Goal: Transaction & Acquisition: Purchase product/service

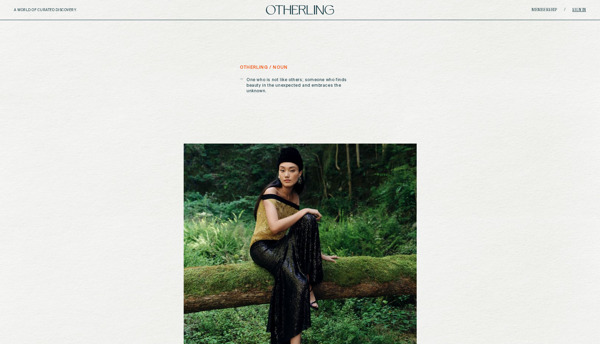
click at [164, 8] on link "Sign in" at bounding box center [579, 10] width 14 height 4
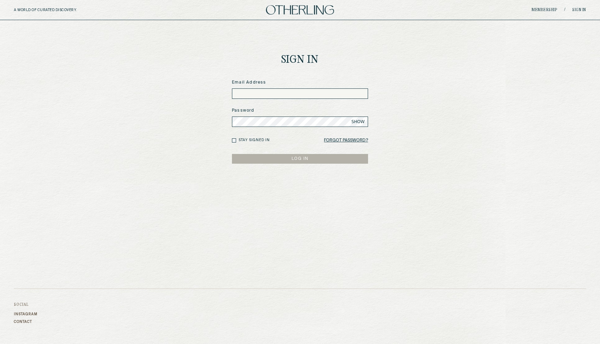
click at [164, 90] on input at bounding box center [300, 93] width 136 height 10
type input "*"
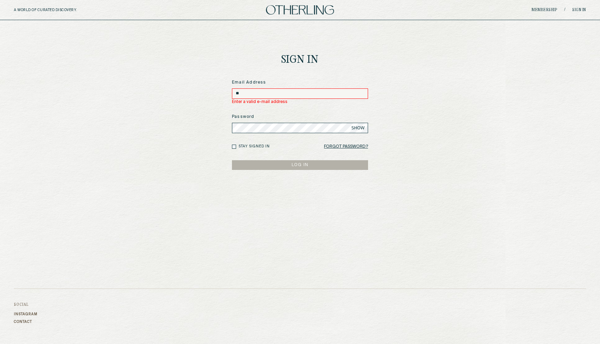
type input "*"
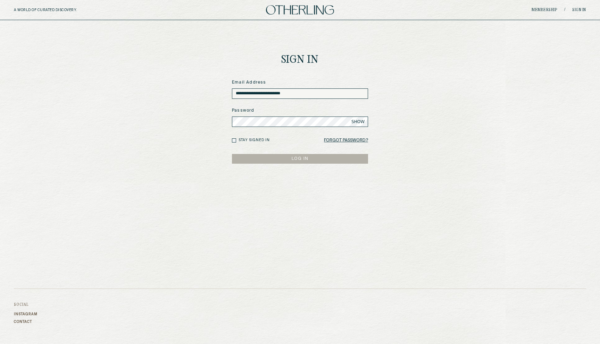
type input "**********"
click at [164, 120] on span "SHOW" at bounding box center [357, 122] width 13 height 6
click at [164, 156] on button "LOG IN" at bounding box center [300, 159] width 136 height 10
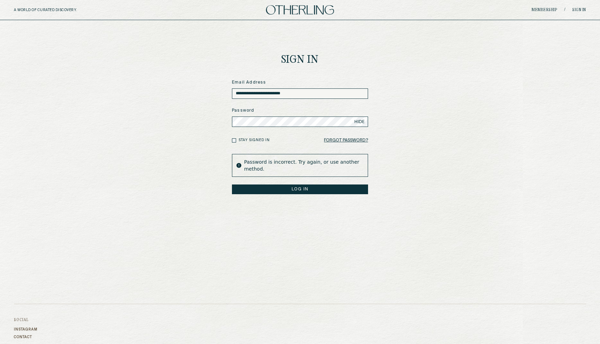
click at [164, 185] on button "LOG IN" at bounding box center [300, 190] width 136 height 10
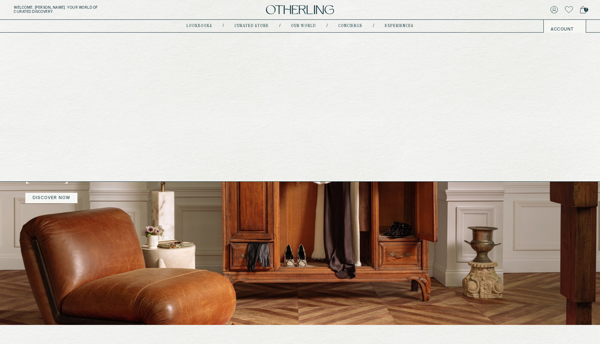
click at [164, 26] on link "Curated store" at bounding box center [251, 25] width 34 height 3
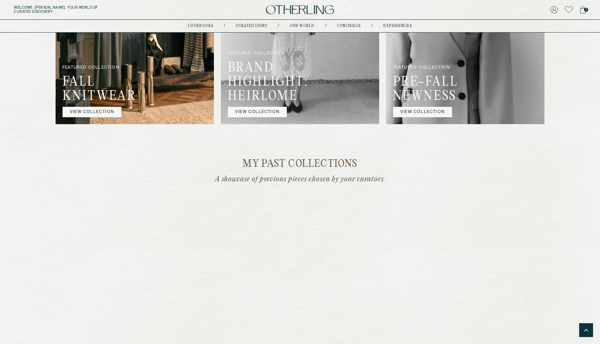
scroll to position [501, 0]
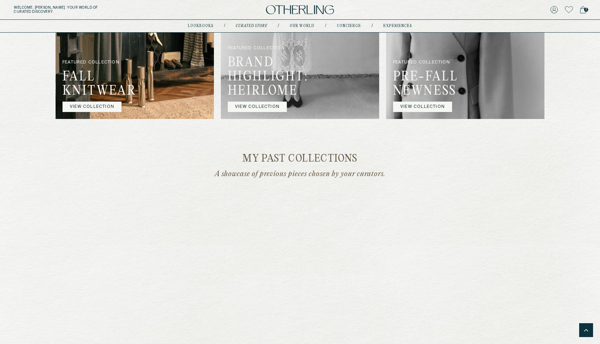
click at [164, 112] on link "VIEW COLLECTION" at bounding box center [422, 107] width 59 height 10
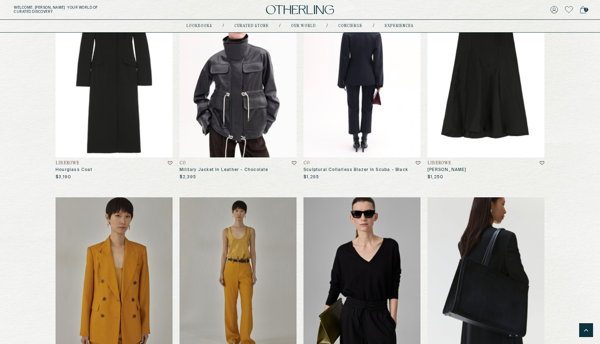
scroll to position [445, 0]
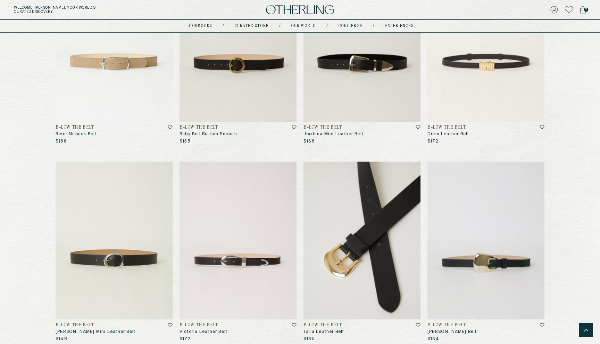
scroll to position [888, 0]
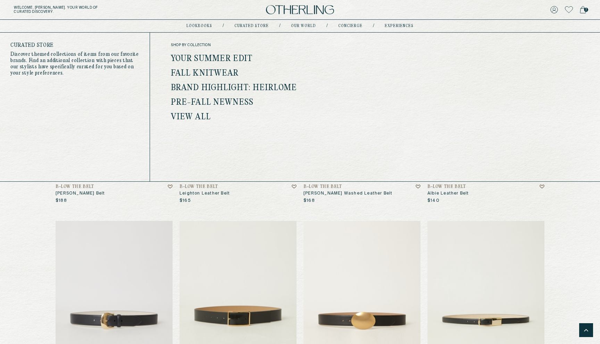
click at [207, 60] on link "Your Summer Edit" at bounding box center [212, 58] width 82 height 9
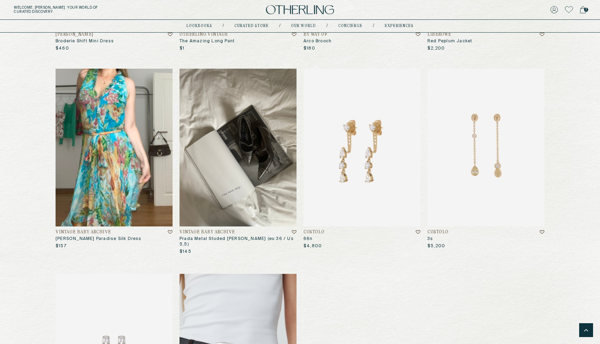
scroll to position [811, 0]
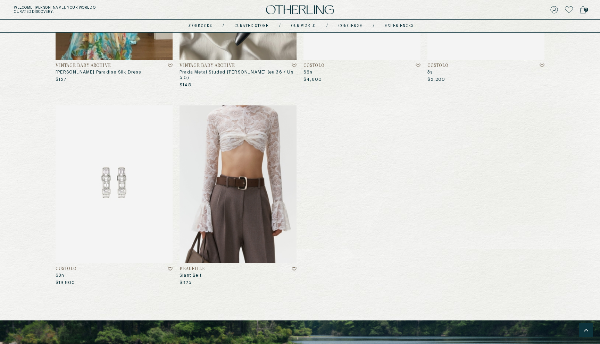
click at [235, 180] on img at bounding box center [237, 184] width 117 height 158
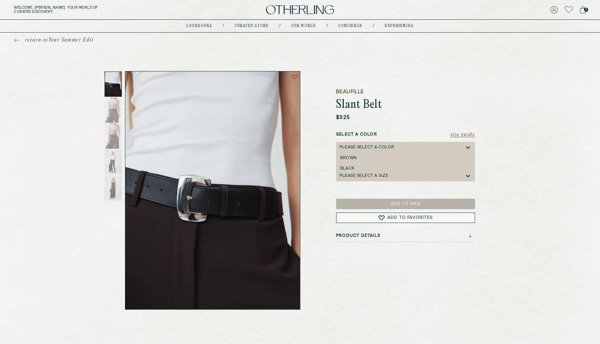
scroll to position [1, 0]
click at [358, 147] on div "Please select a Color" at bounding box center [366, 146] width 55 height 5
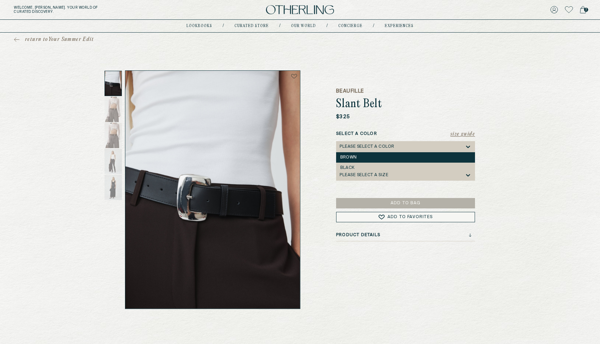
click at [358, 154] on div "Brown" at bounding box center [405, 157] width 139 height 10
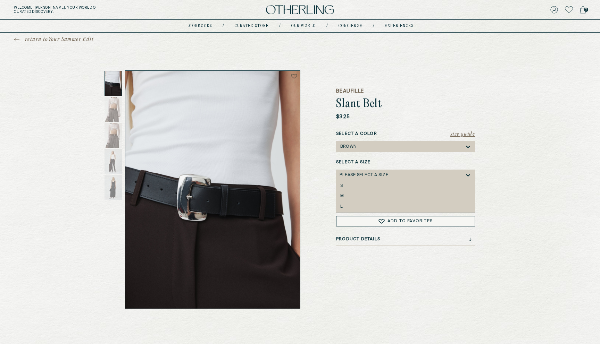
click at [366, 175] on div "Please select a Size" at bounding box center [363, 175] width 49 height 5
click at [366, 187] on div "S" at bounding box center [405, 186] width 130 height 5
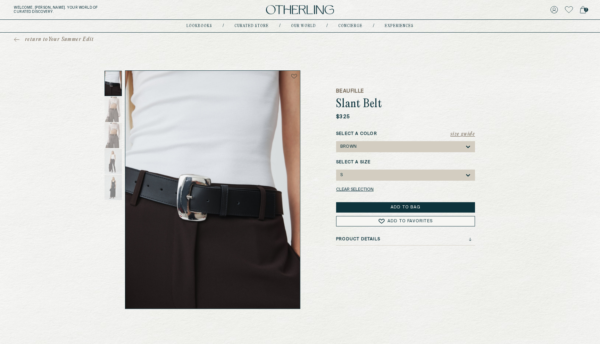
click at [386, 205] on button "Add to Bag" at bounding box center [405, 207] width 139 height 10
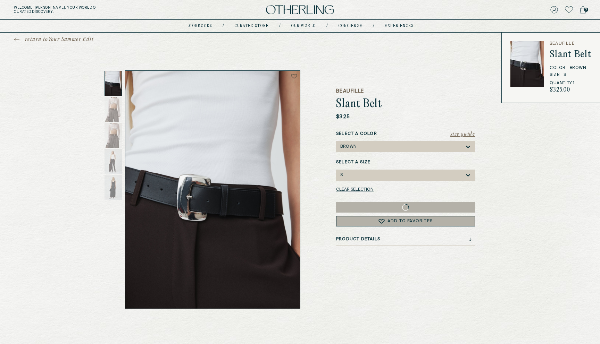
click at [582, 8] on icon at bounding box center [583, 9] width 6 height 7
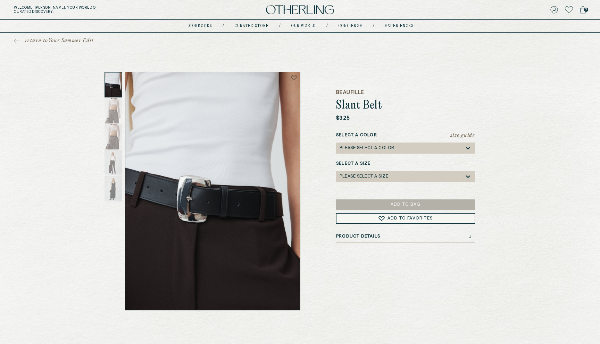
click at [387, 143] on div "Please select a Color" at bounding box center [401, 148] width 125 height 11
click at [354, 147] on div "Please select a Color" at bounding box center [366, 148] width 55 height 5
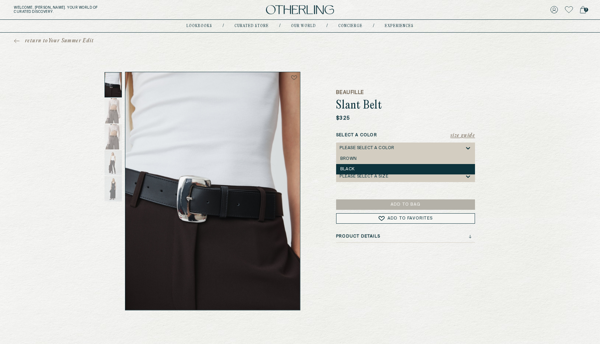
click at [354, 168] on div "Black" at bounding box center [405, 169] width 130 height 5
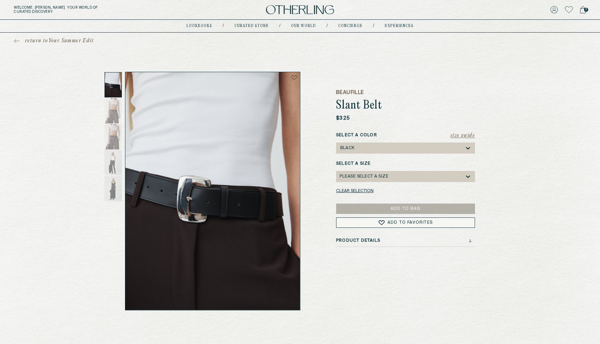
click at [359, 175] on div "Please select a Size" at bounding box center [363, 176] width 49 height 5
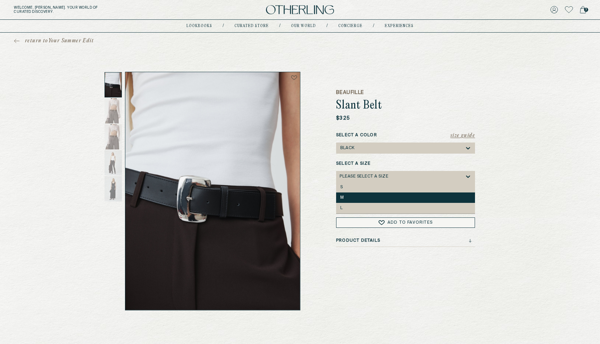
click at [361, 195] on div "M" at bounding box center [405, 198] width 139 height 10
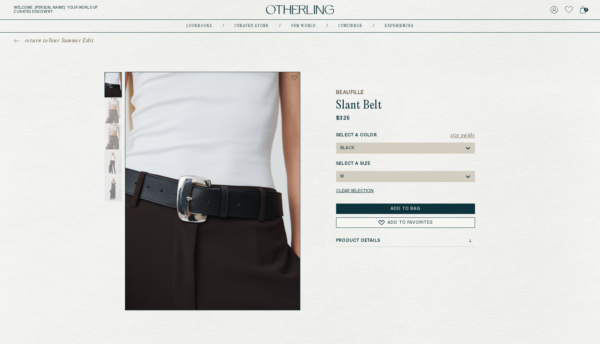
drag, startPoint x: 381, startPoint y: 209, endPoint x: 388, endPoint y: 206, distance: 7.5
click at [381, 209] on button "Add to Bag" at bounding box center [405, 209] width 139 height 10
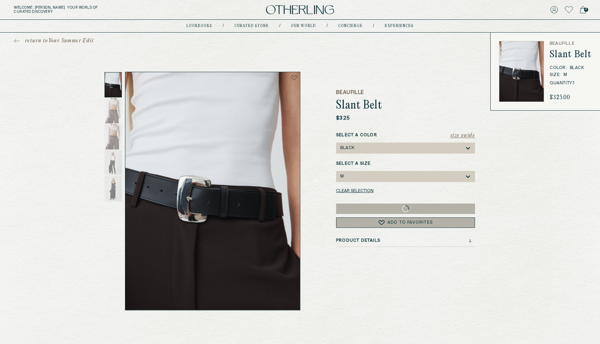
click at [586, 11] on span "4" at bounding box center [586, 10] width 4 height 4
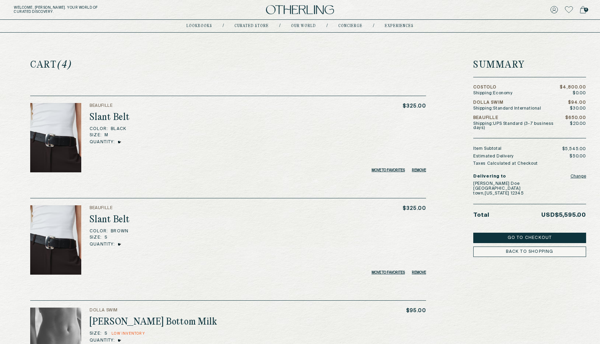
click at [417, 272] on button "Remove" at bounding box center [419, 273] width 14 height 4
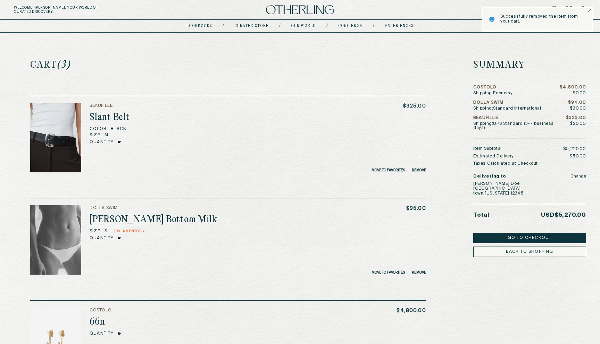
click at [422, 272] on button "Remove" at bounding box center [419, 273] width 14 height 4
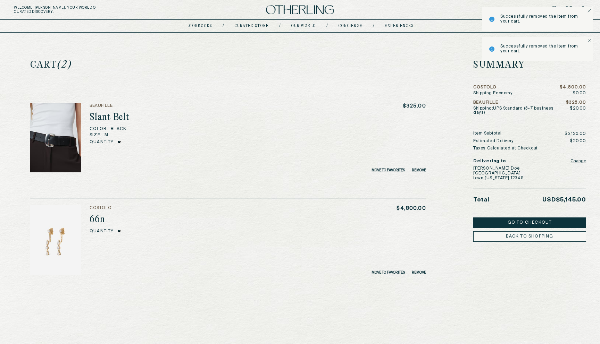
click at [422, 271] on button "Remove" at bounding box center [419, 273] width 14 height 4
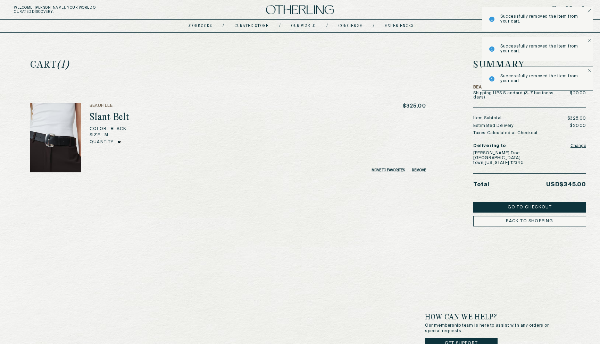
click at [590, 10] on icon "Notifications Alt+T" at bounding box center [588, 10] width 3 height 3
click at [588, 11] on icon "Notifications Alt+T" at bounding box center [588, 10] width 3 height 3
click at [589, 12] on div "Successfully removed the item from your cart." at bounding box center [537, 19] width 111 height 24
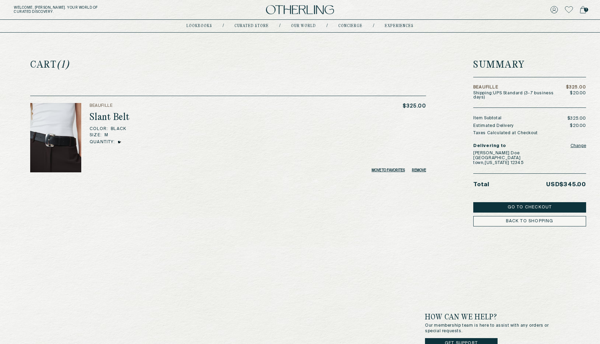
click at [579, 141] on button "Change" at bounding box center [578, 146] width 16 height 10
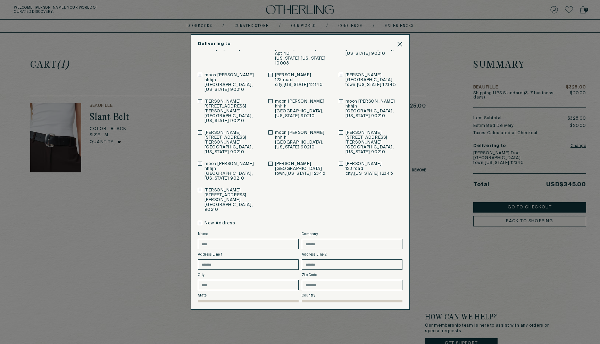
scroll to position [16, 0]
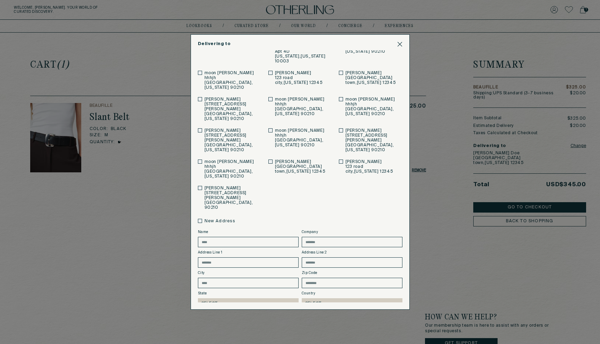
click at [256, 316] on button "Save" at bounding box center [231, 321] width 66 height 10
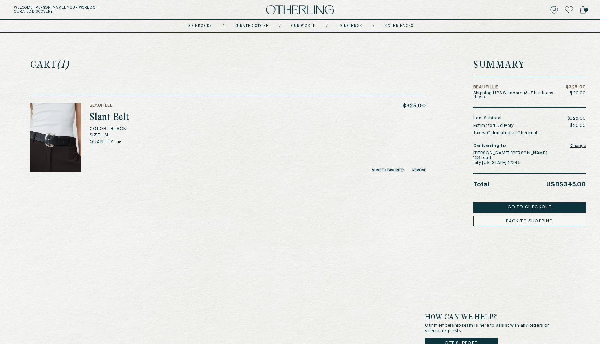
click at [577, 141] on button "Change" at bounding box center [578, 146] width 16 height 10
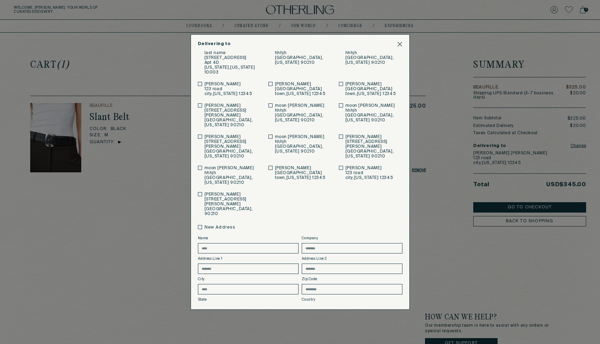
scroll to position [11, 0]
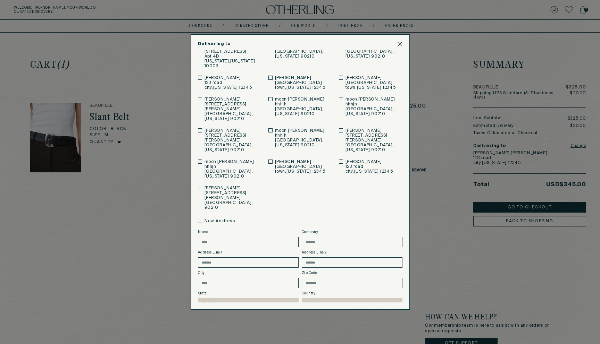
click at [247, 316] on button "Save" at bounding box center [231, 321] width 66 height 10
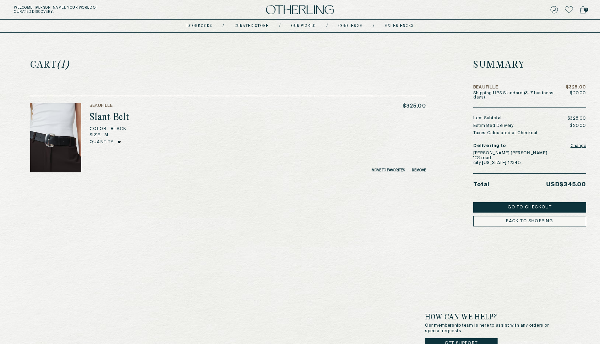
click at [579, 142] on button "Change" at bounding box center [578, 146] width 16 height 10
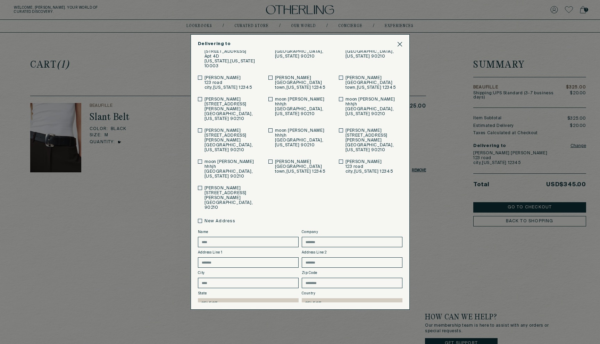
click at [250, 316] on button "Save" at bounding box center [231, 321] width 66 height 10
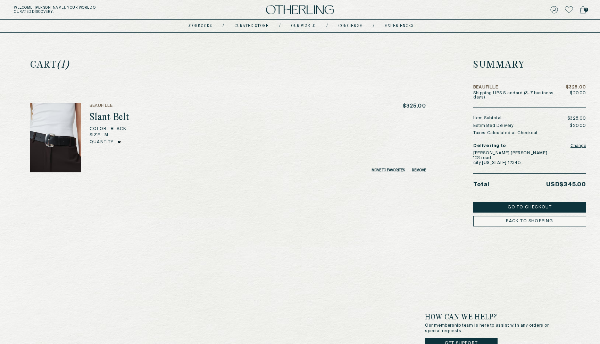
drag, startPoint x: 493, startPoint y: 194, endPoint x: 507, endPoint y: 202, distance: 15.8
click at [507, 202] on button "Go to Checkout" at bounding box center [529, 207] width 113 height 10
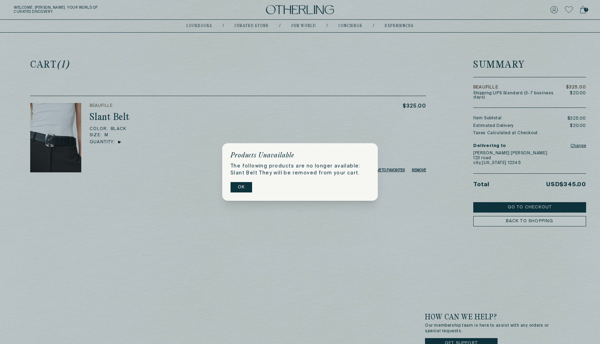
click at [239, 189] on button "OK" at bounding box center [241, 187] width 22 height 10
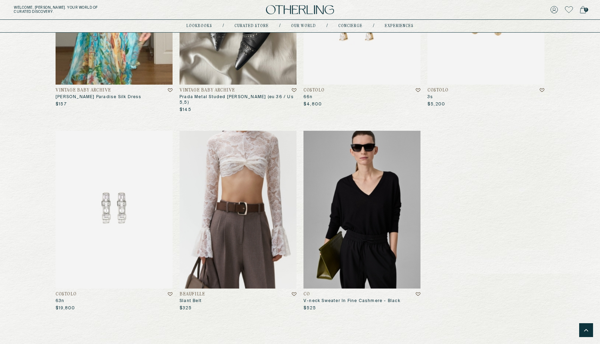
scroll to position [787, 0]
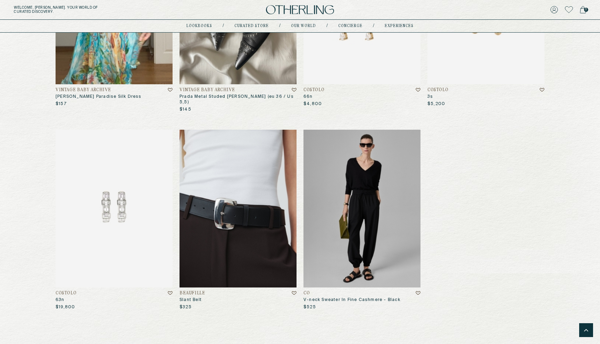
click at [336, 186] on img at bounding box center [361, 209] width 117 height 158
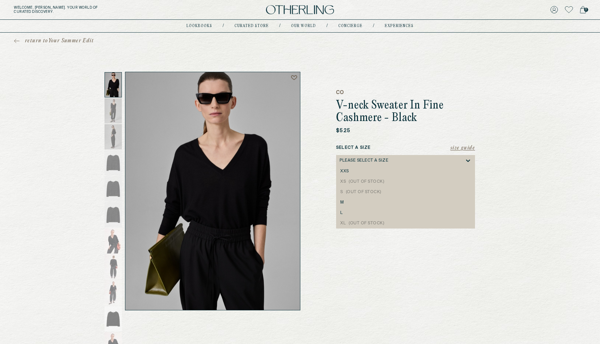
click at [386, 156] on div "Please select a Size" at bounding box center [401, 160] width 125 height 11
click at [352, 200] on div "M" at bounding box center [405, 202] width 130 height 5
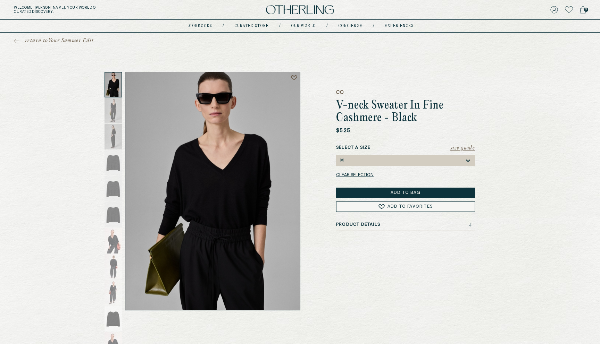
click at [410, 193] on button "Add to Bag" at bounding box center [405, 193] width 139 height 10
click at [584, 8] on span "1" at bounding box center [586, 10] width 4 height 4
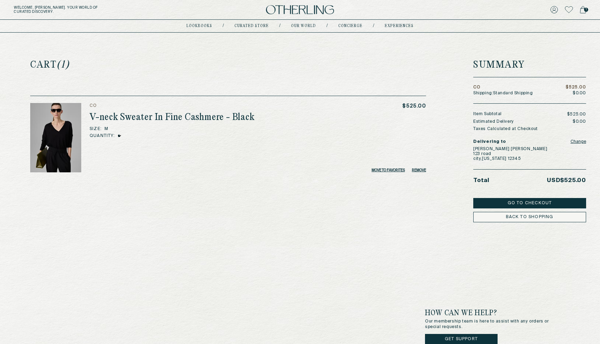
click at [499, 206] on button "Go to Checkout" at bounding box center [529, 203] width 113 height 10
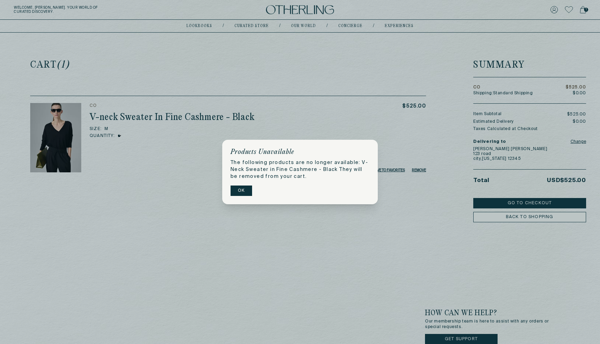
click at [246, 192] on button "OK" at bounding box center [241, 191] width 22 height 10
